Goal: Answer question/provide support: Share knowledge or assist other users

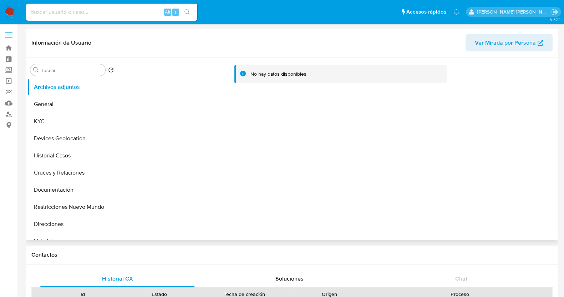
select select "10"
click at [56, 124] on button "KYC" at bounding box center [68, 121] width 83 height 17
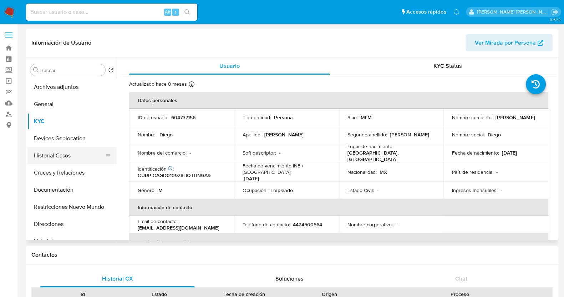
click at [69, 154] on button "Historial Casos" at bounding box center [68, 155] width 83 height 17
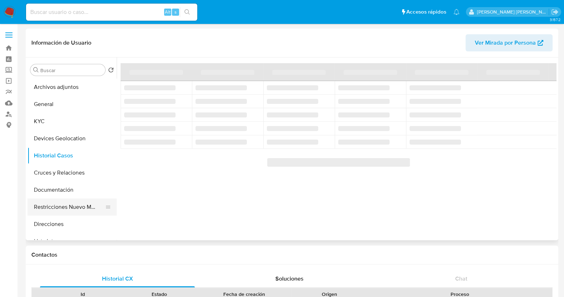
click at [85, 204] on button "Restricciones Nuevo Mundo" at bounding box center [68, 206] width 83 height 17
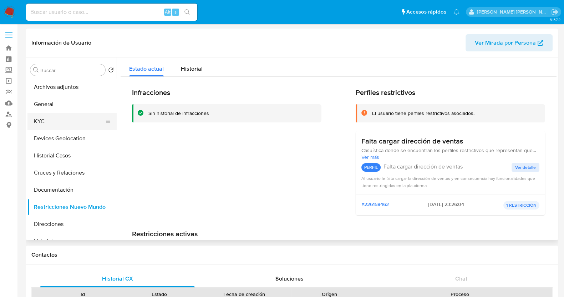
click at [59, 117] on button "KYC" at bounding box center [68, 121] width 83 height 17
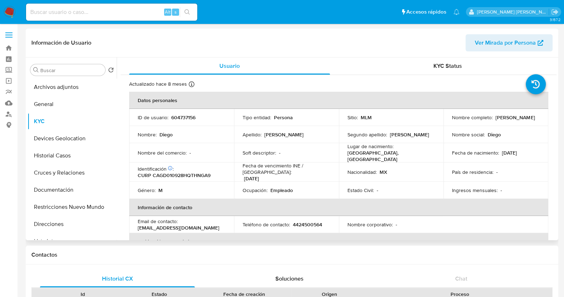
click at [176, 118] on p "604737156" at bounding box center [183, 117] width 24 height 6
copy p "604737156"
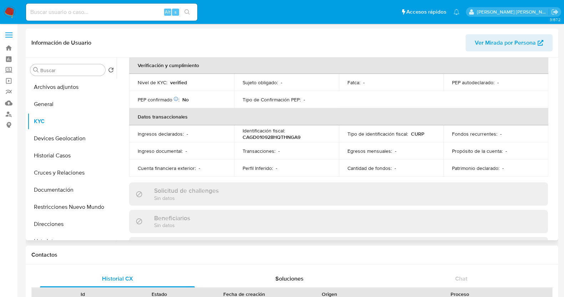
scroll to position [136, 0]
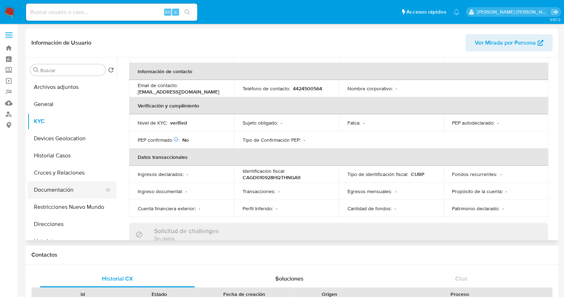
click at [68, 191] on button "Documentación" at bounding box center [68, 189] width 83 height 17
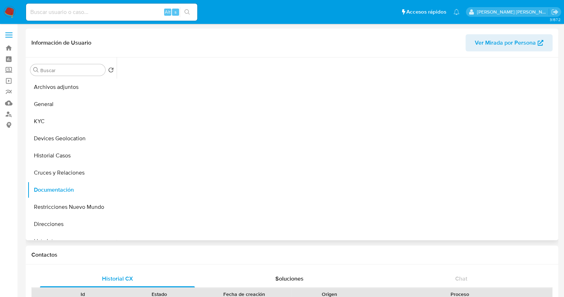
scroll to position [0, 0]
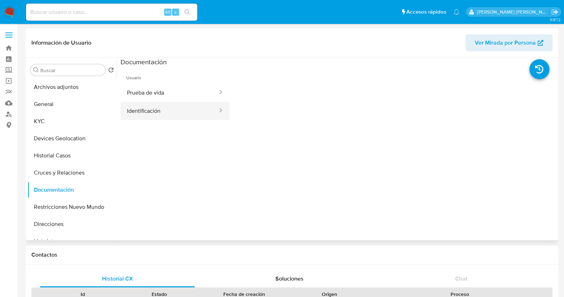
click at [189, 115] on button "Identificación" at bounding box center [170, 111] width 98 height 18
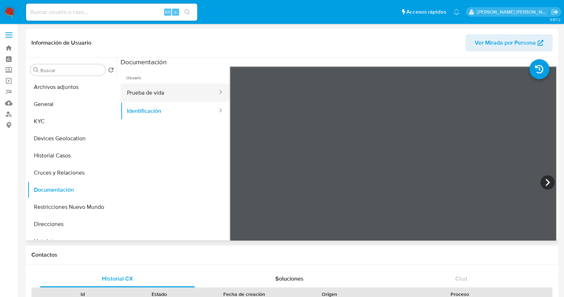
click at [200, 91] on button "Prueba de vida" at bounding box center [170, 92] width 98 height 18
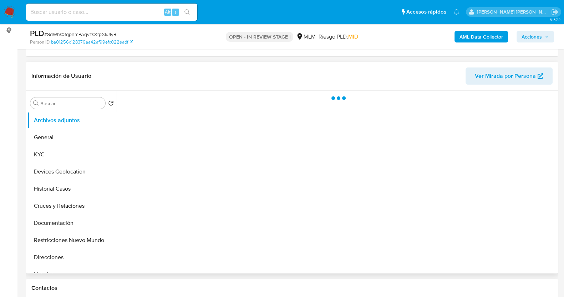
scroll to position [134, 0]
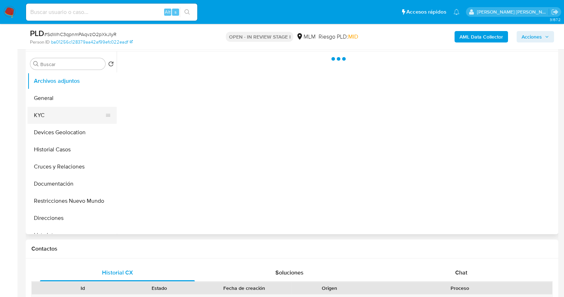
click at [66, 115] on button "KYC" at bounding box center [68, 115] width 83 height 17
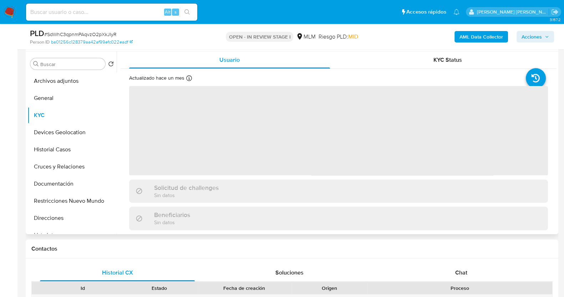
select select "10"
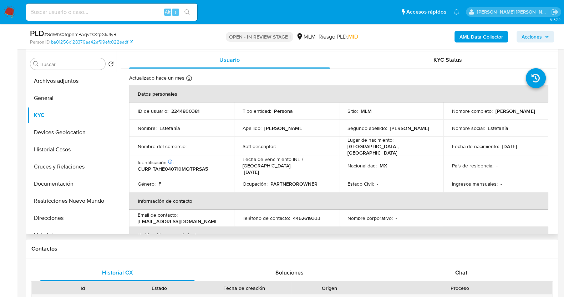
drag, startPoint x: 448, startPoint y: 114, endPoint x: 512, endPoint y: 114, distance: 63.8
click at [512, 114] on td "Nombre completo : Estefania Tapia Hernandez" at bounding box center [495, 110] width 105 height 17
copy p "Estefania Tapia Hernandez"
click at [75, 186] on button "Documentación" at bounding box center [68, 183] width 83 height 17
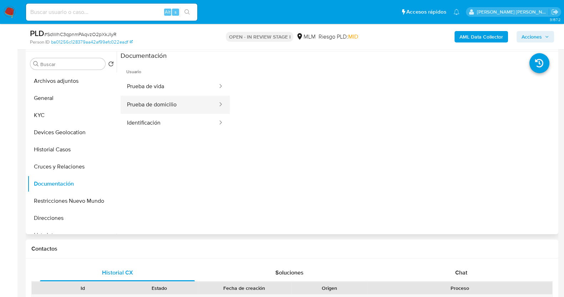
click at [196, 106] on button "Prueba de domicilio" at bounding box center [170, 105] width 98 height 18
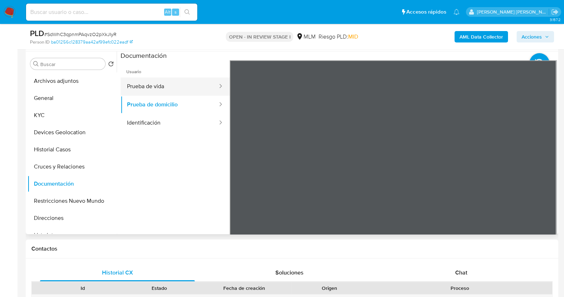
click at [196, 85] on button "Prueba de vida" at bounding box center [170, 86] width 98 height 18
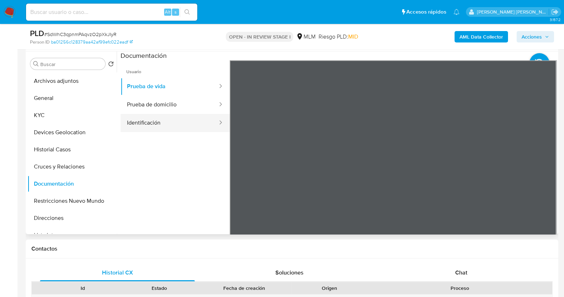
click at [155, 123] on button "Identificación" at bounding box center [170, 123] width 98 height 18
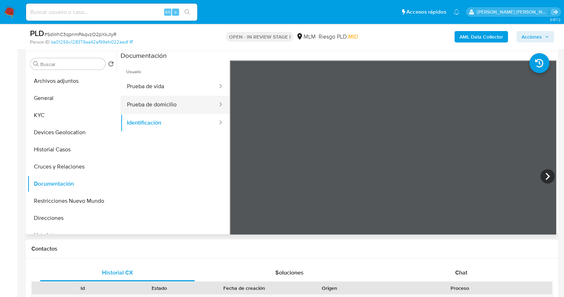
click at [175, 104] on button "Prueba de domicilio" at bounding box center [170, 105] width 98 height 18
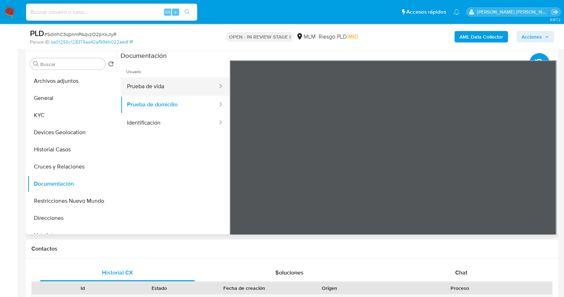
click at [184, 88] on button "Prueba de vida" at bounding box center [170, 86] width 98 height 18
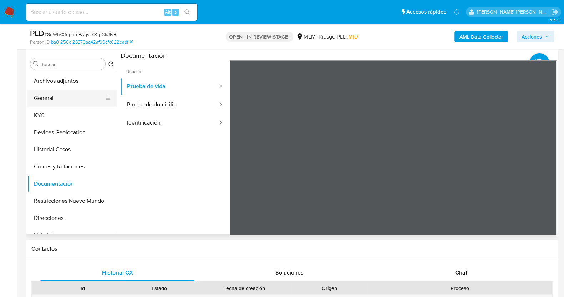
click at [63, 97] on button "General" at bounding box center [68, 97] width 83 height 17
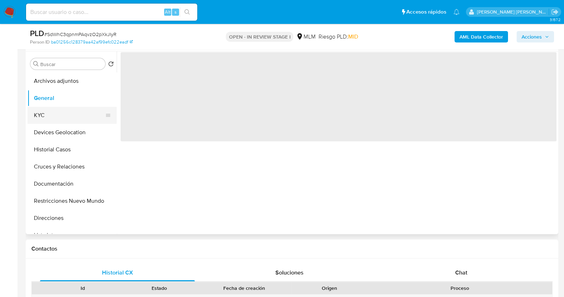
click at [65, 118] on button "KYC" at bounding box center [68, 115] width 83 height 17
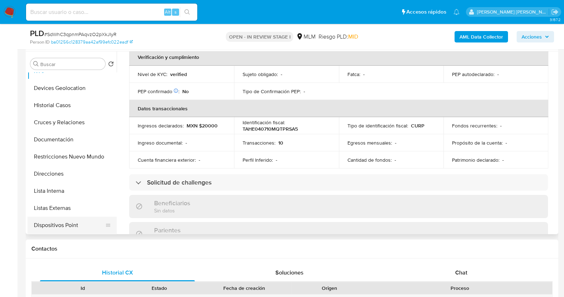
scroll to position [0, 0]
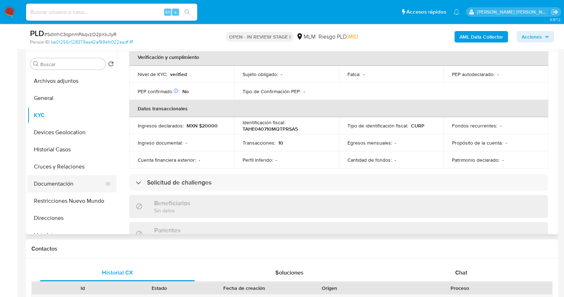
click at [70, 185] on button "Documentación" at bounding box center [68, 183] width 83 height 17
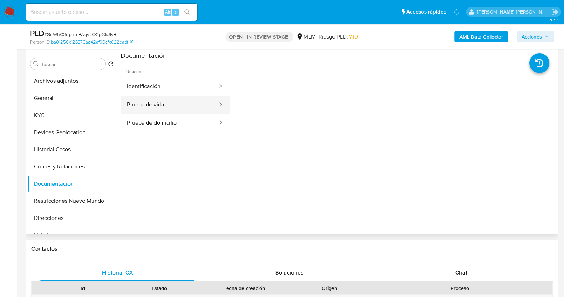
click at [173, 106] on button "Prueba de vida" at bounding box center [170, 105] width 98 height 18
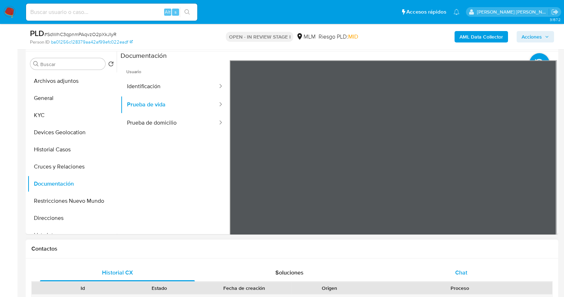
click at [464, 268] on span "Chat" at bounding box center [461, 272] width 12 height 8
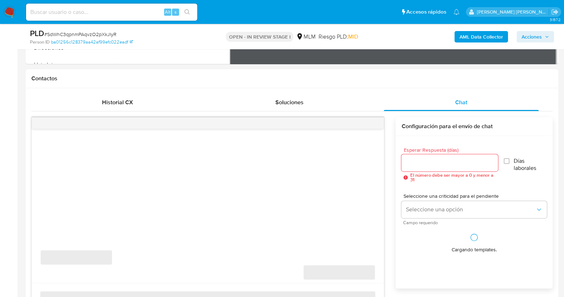
scroll to position [312, 0]
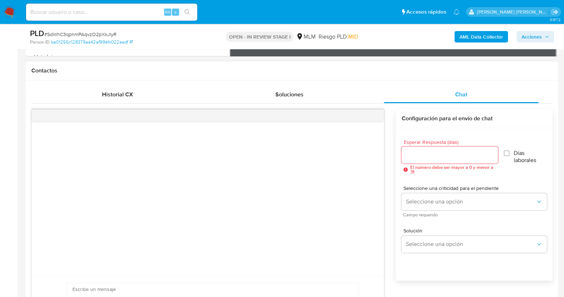
click at [457, 148] on div at bounding box center [449, 154] width 96 height 17
click at [457, 155] on input "Esperar Respuesta (días)" at bounding box center [449, 154] width 96 height 9
type input "3"
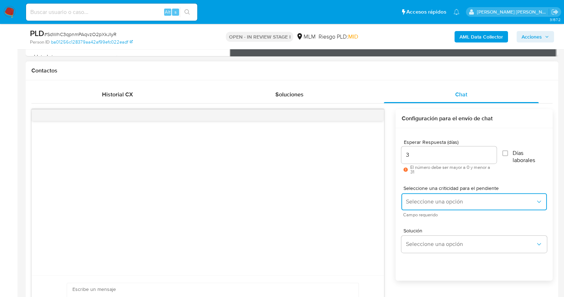
click at [458, 198] on span "Seleccione una opción" at bounding box center [470, 201] width 130 height 7
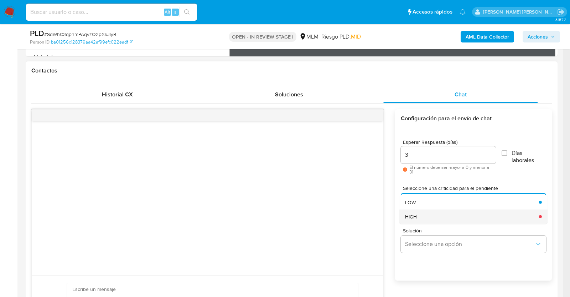
click at [440, 213] on div "HIGH" at bounding box center [470, 216] width 130 height 14
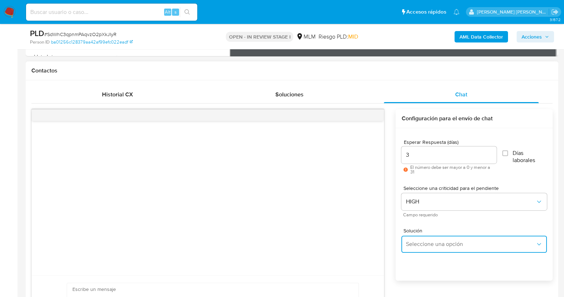
click at [473, 245] on span "Seleccione una opción" at bounding box center [470, 243] width 130 height 7
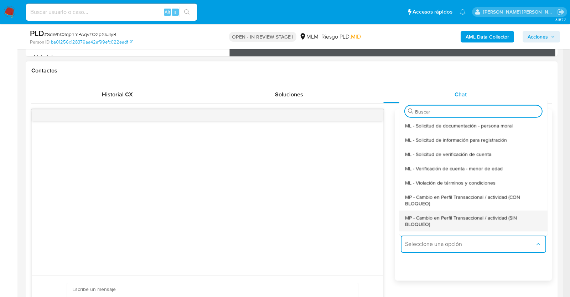
click at [462, 224] on span "MP - Cambio en Perfil Transaccional / actividad (SIN BLOQUEO)" at bounding box center [471, 220] width 133 height 13
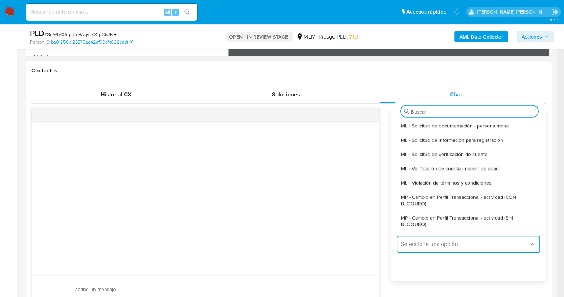
type textarea "Estimado ,Te comunicamos que se ha identificado un cambio en el uso habitual de…"
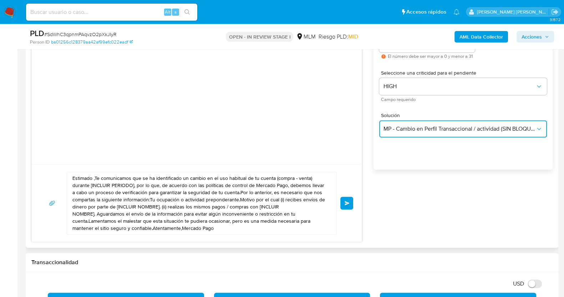
scroll to position [446, 0]
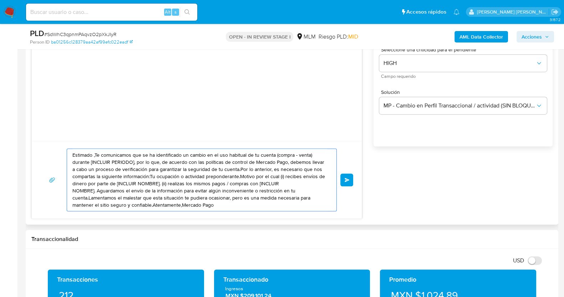
drag, startPoint x: 169, startPoint y: 184, endPoint x: 59, endPoint y: 145, distance: 116.3
click at [59, 145] on div "Estimado ,Te comunicamos que se ha identificado un cambio en el uso habitual de…" at bounding box center [197, 179] width 330 height 77
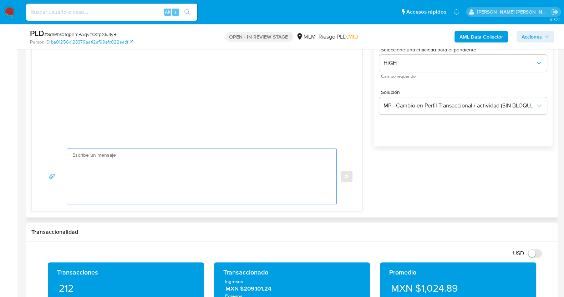
paste textarea "Estimada Estefania, Te comunicamos que se ha identificado un cambio en el uso h…"
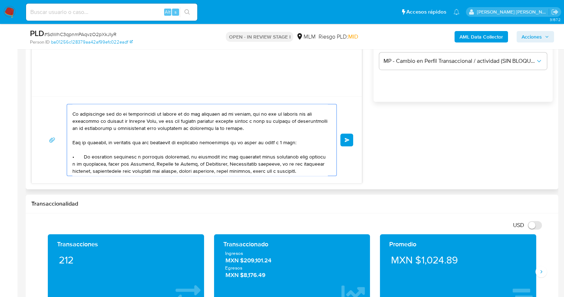
scroll to position [0, 0]
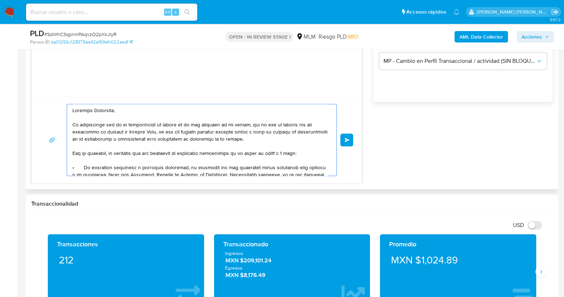
click at [107, 109] on textarea at bounding box center [199, 139] width 255 height 71
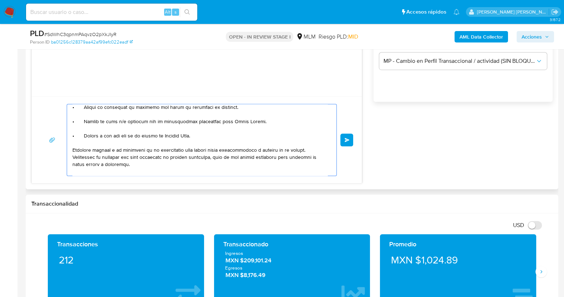
scroll to position [112, 0]
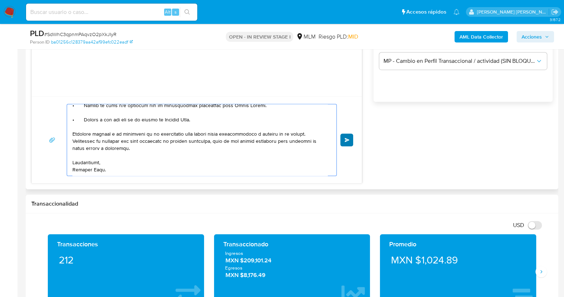
type textarea "Estimada Estefanía, Te comunicamos que se ha identificado un cambio en el uso h…"
click at [350, 138] on button "Enviar" at bounding box center [346, 139] width 13 height 13
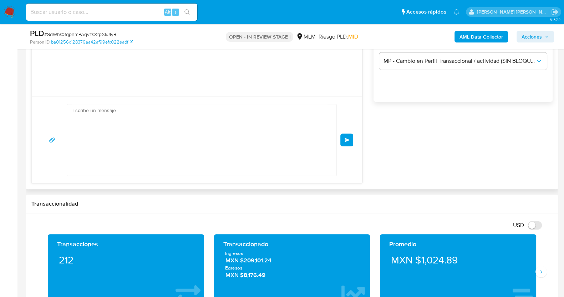
scroll to position [101, 0]
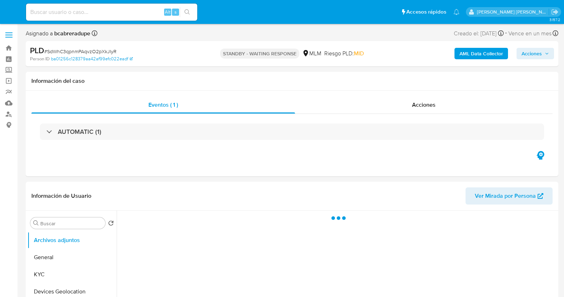
select select "10"
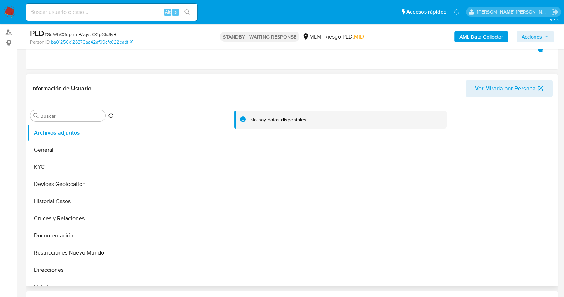
scroll to position [89, 0]
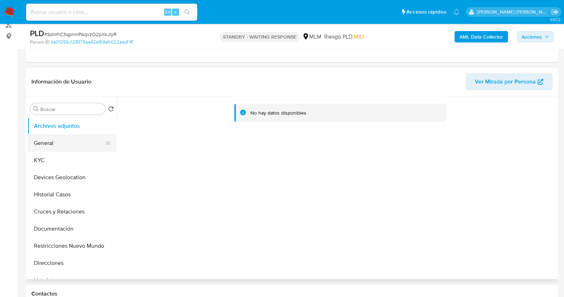
drag, startPoint x: 44, startPoint y: 160, endPoint x: 107, endPoint y: 147, distance: 64.2
click at [46, 160] on button "KYC" at bounding box center [71, 160] width 89 height 17
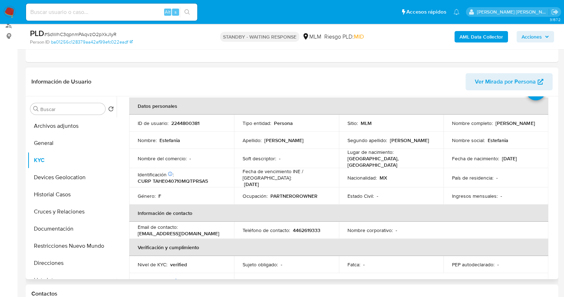
scroll to position [44, 0]
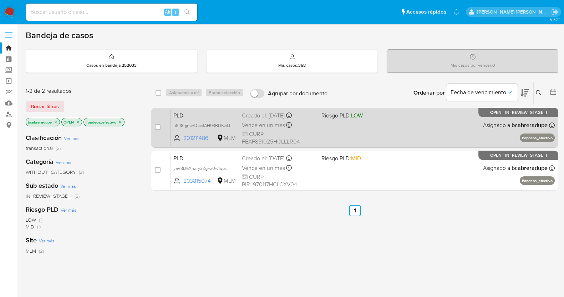
click at [269, 120] on div "Vence en un mes Vence el [DATE] 02:07:24" at bounding box center [279, 125] width 74 height 10
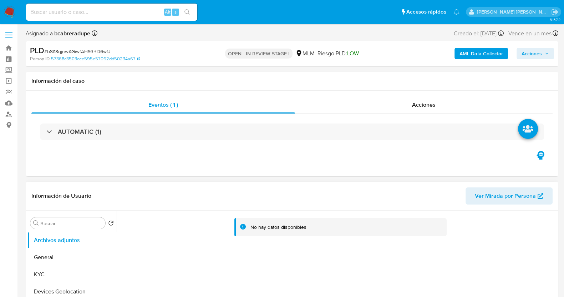
select select "10"
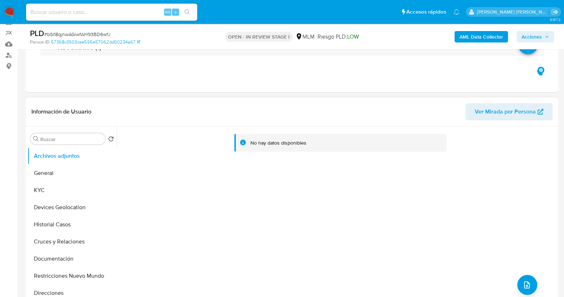
scroll to position [89, 0]
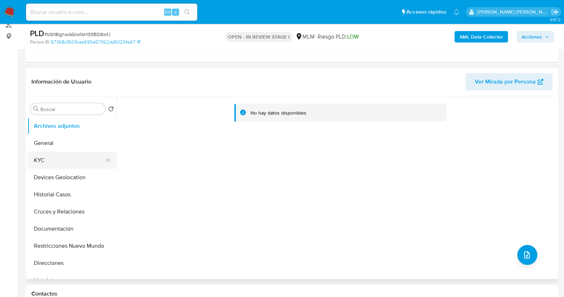
click at [66, 161] on button "KYC" at bounding box center [68, 160] width 83 height 17
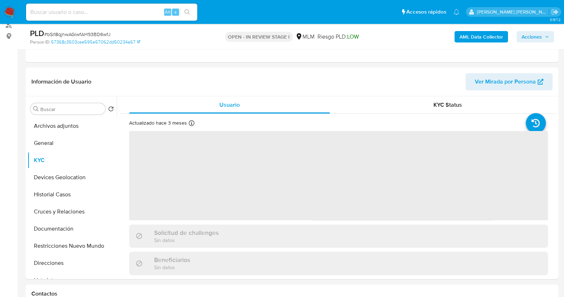
click at [88, 33] on span "# bSI18qjnwAGiwfAH93BD6wfJ" at bounding box center [77, 34] width 66 height 7
copy span "bSI18qjnwAGiwfAH93BD6wfJ"
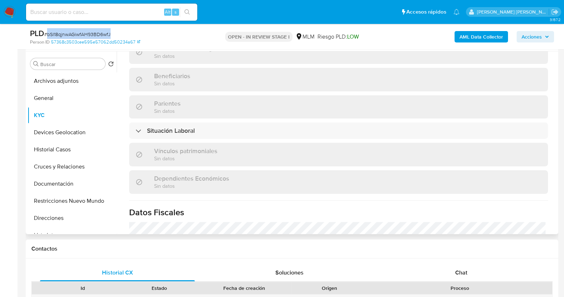
scroll to position [448, 0]
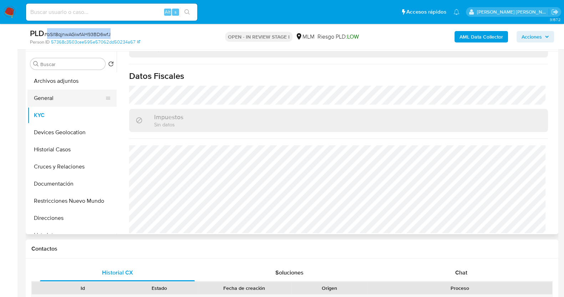
click at [57, 99] on button "General" at bounding box center [68, 97] width 83 height 17
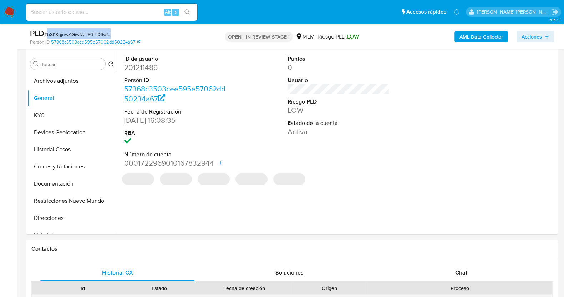
click at [152, 35] on div "PLD # bSI18qjnwAGiwfAH93BD6wfJ" at bounding box center [116, 33] width 172 height 11
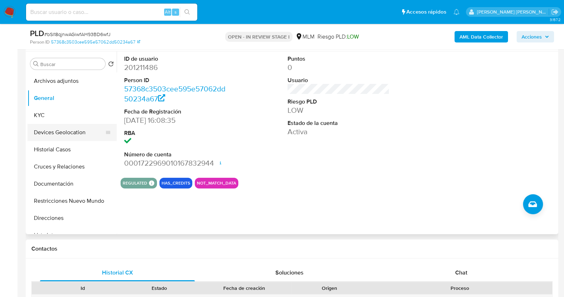
click at [79, 134] on button "Devices Geolocation" at bounding box center [68, 132] width 83 height 17
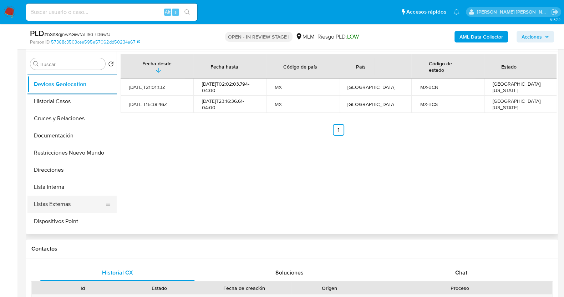
scroll to position [134, 0]
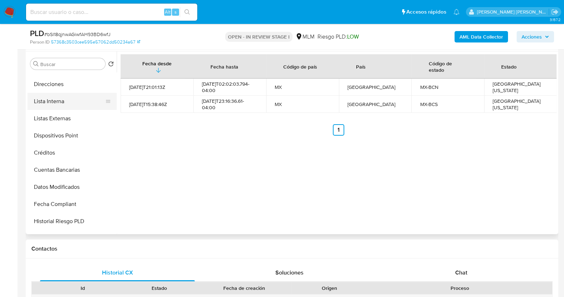
click at [57, 104] on button "Lista Interna" at bounding box center [68, 101] width 83 height 17
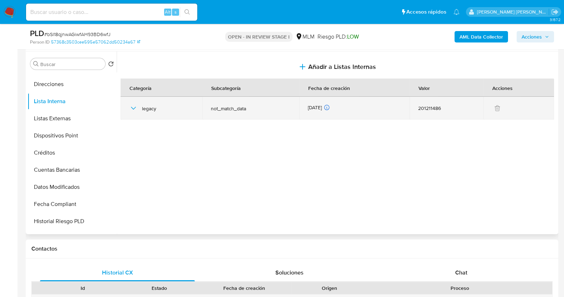
click at [135, 107] on icon "button" at bounding box center [133, 108] width 5 height 3
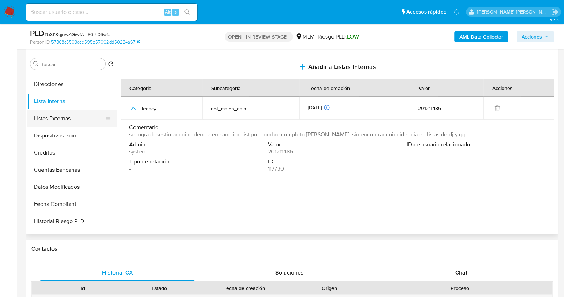
click at [68, 115] on button "Listas Externas" at bounding box center [68, 118] width 83 height 17
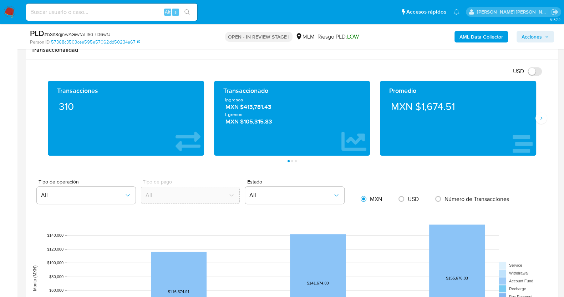
scroll to position [490, 0]
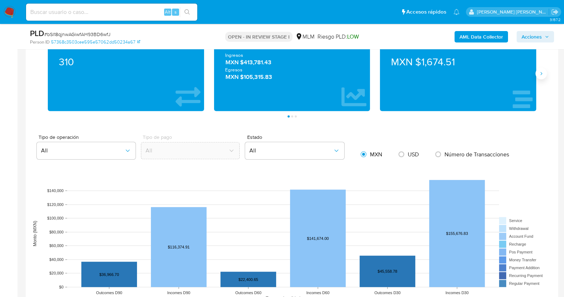
click at [541, 70] on button "Siguiente" at bounding box center [540, 73] width 11 height 11
